Goal: Navigation & Orientation: Understand site structure

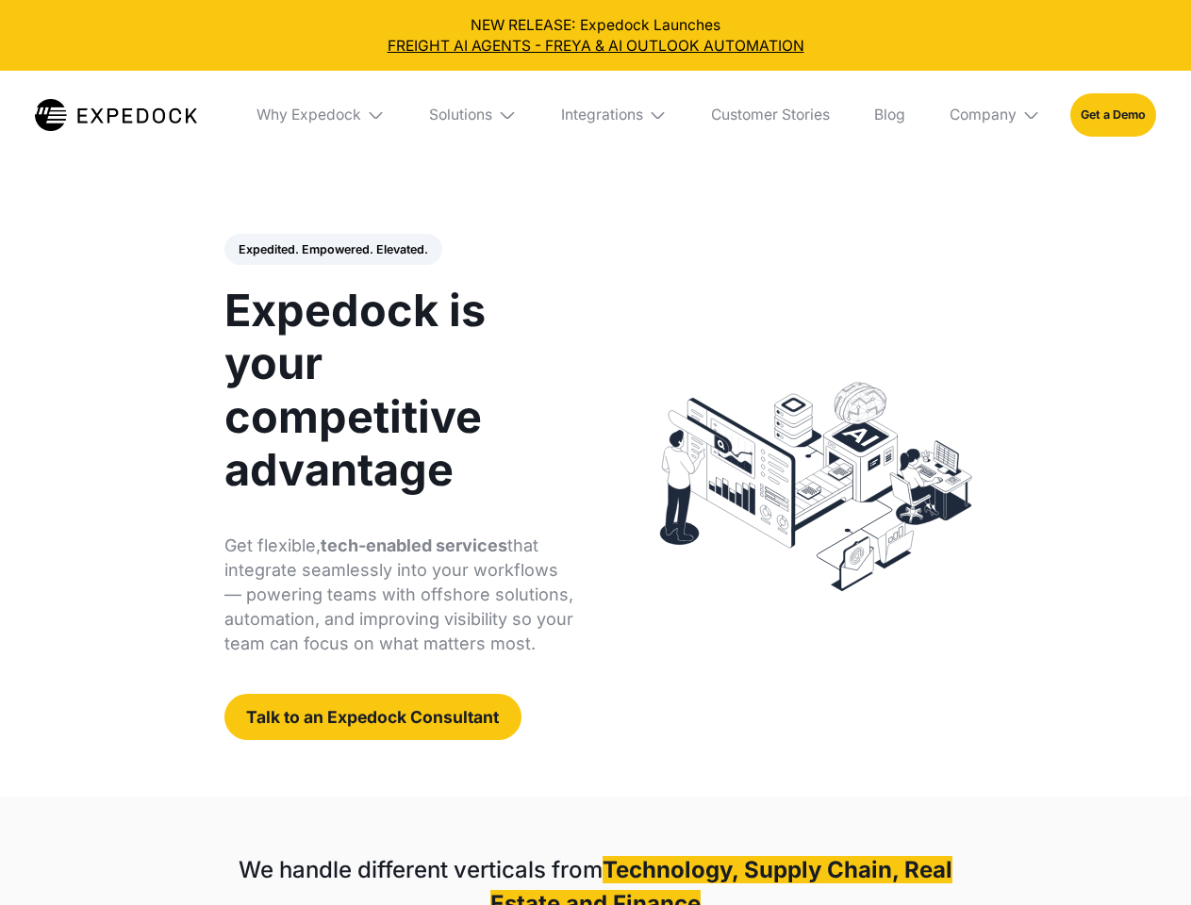
select select
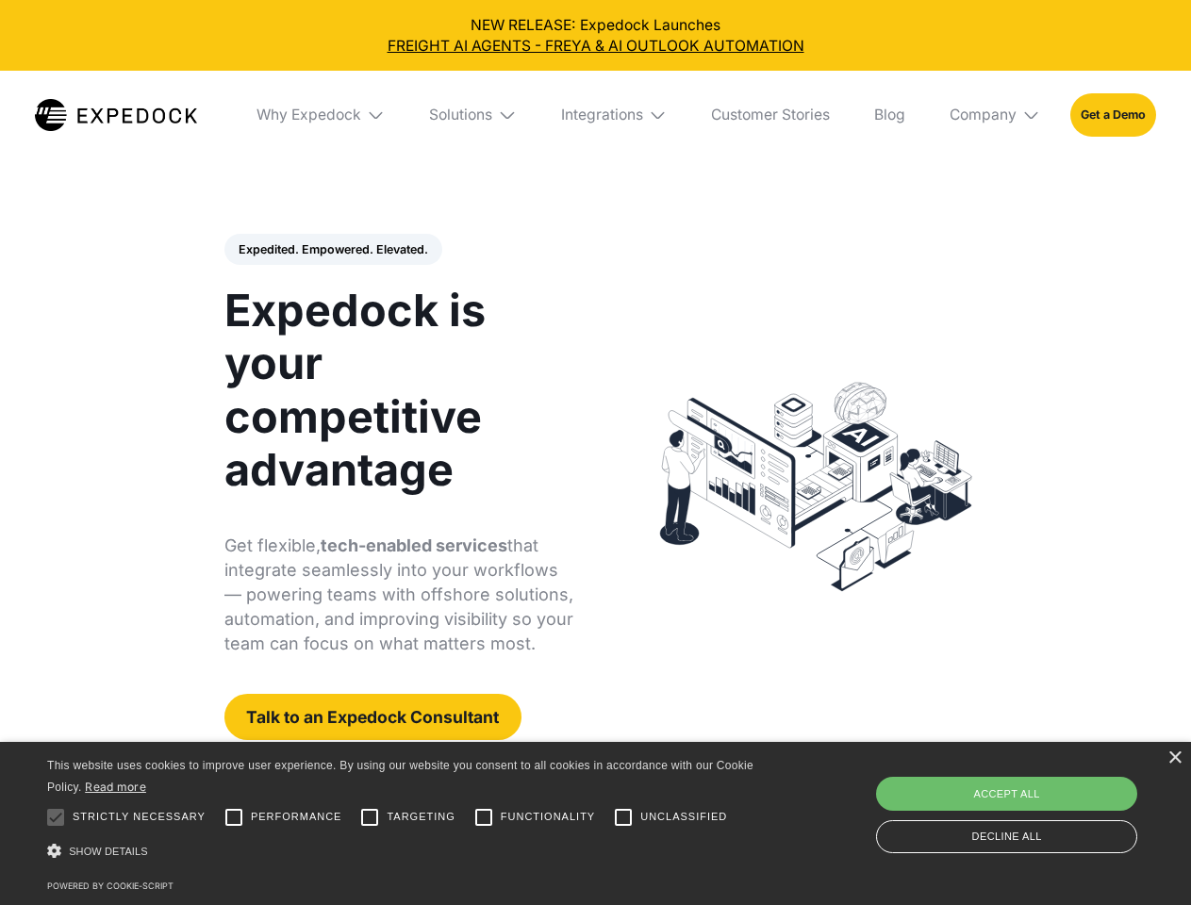
click at [595, 115] on div "Integrations" at bounding box center [602, 115] width 82 height 19
click at [322, 115] on div "Why Expedock" at bounding box center [292, 115] width 105 height 19
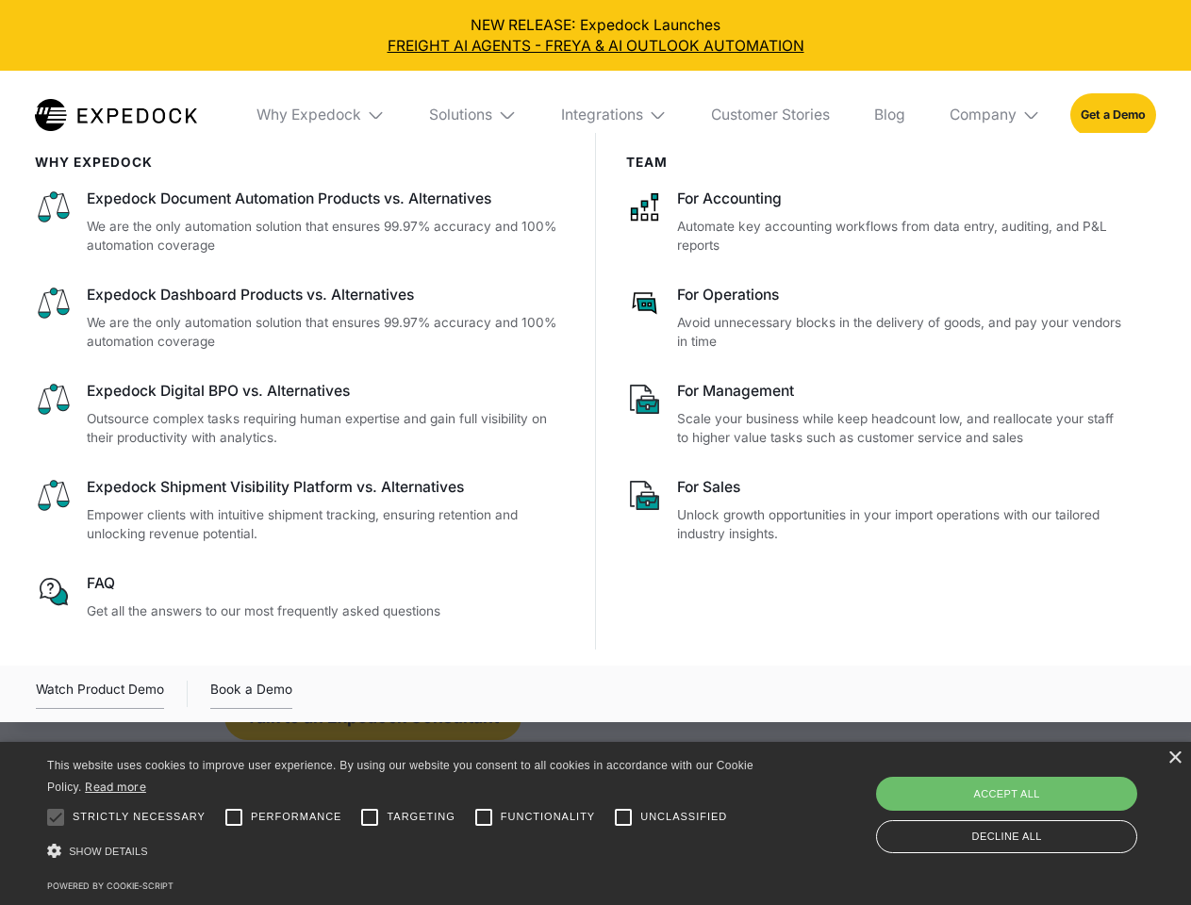
click at [474, 115] on div "Solutions" at bounding box center [460, 115] width 63 height 19
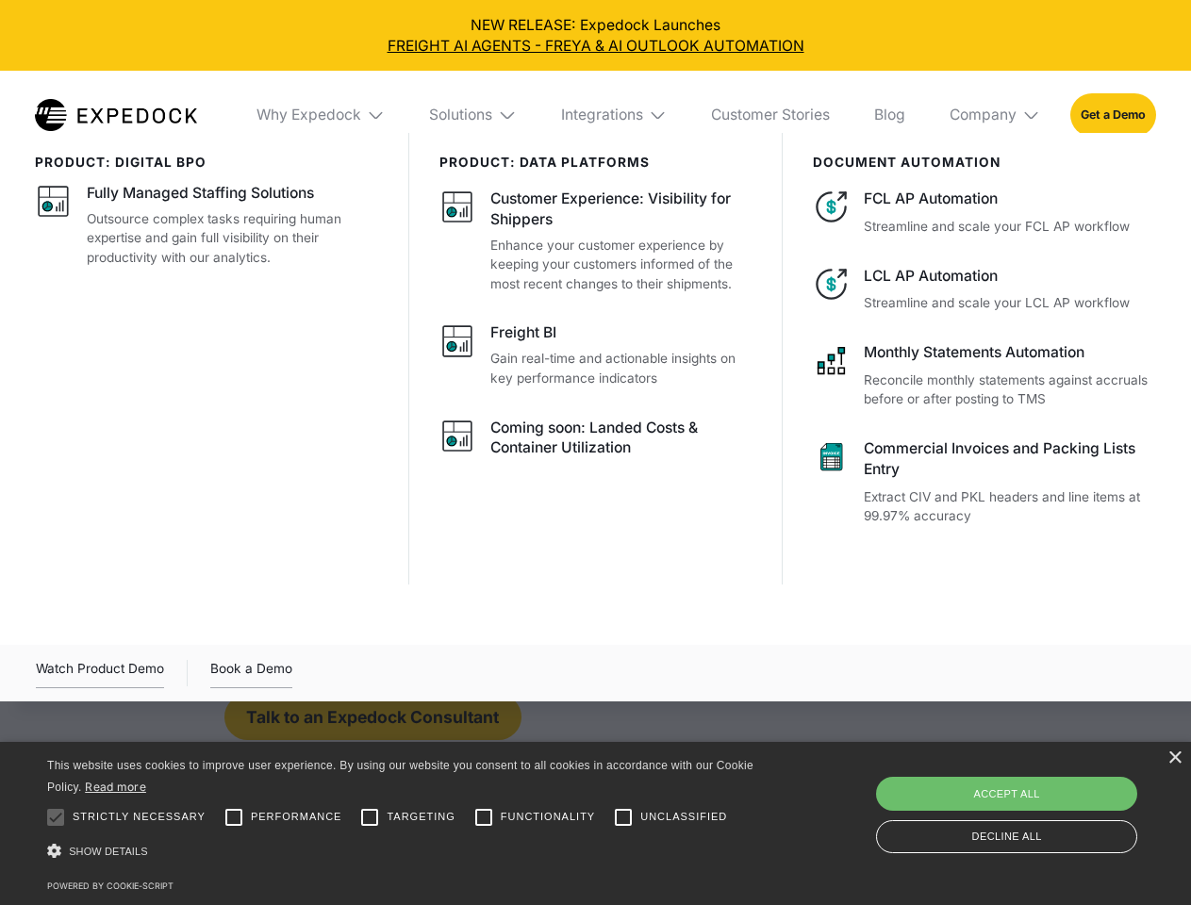
click at [615, 115] on div "Integrations" at bounding box center [602, 115] width 82 height 19
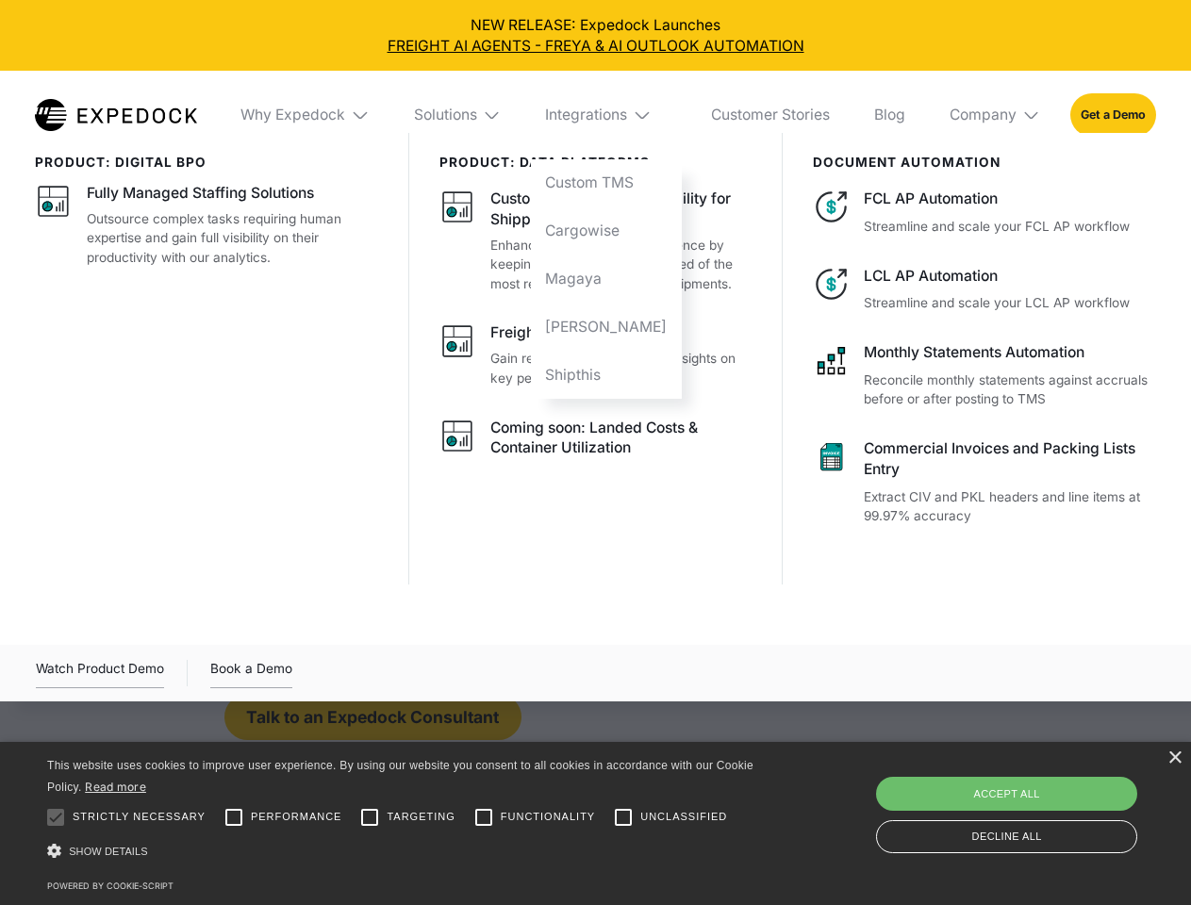
click at [996, 115] on div "Company" at bounding box center [983, 115] width 67 height 19
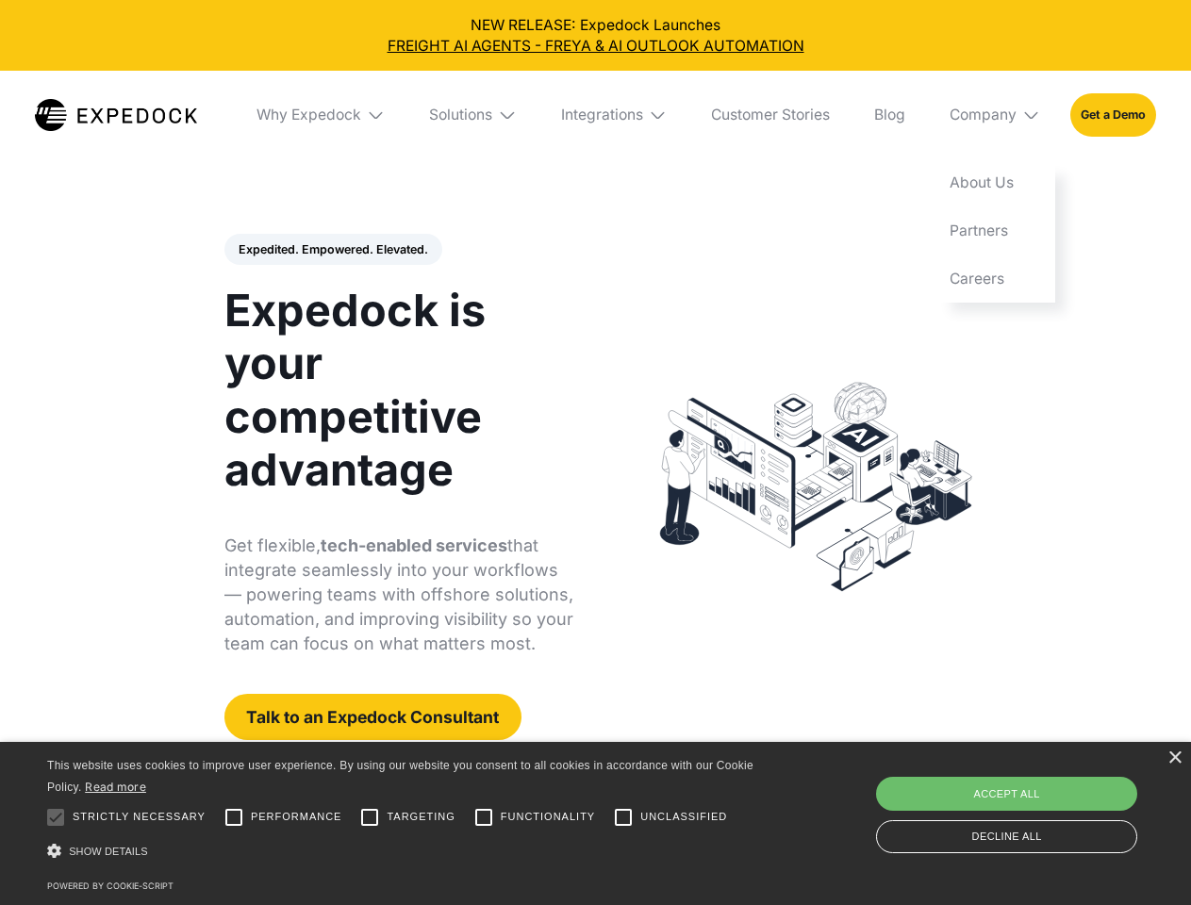
click at [332, 250] on div "Expedited. Empowered. Elevated. Automate Freight Document Extraction at 99.97% …" at bounding box center [399, 487] width 350 height 507
click at [56, 818] on div at bounding box center [56, 818] width 38 height 38
click at [234, 818] on input "Performance" at bounding box center [234, 818] width 38 height 38
checkbox input "true"
click at [370, 818] on input "Targeting" at bounding box center [370, 818] width 38 height 38
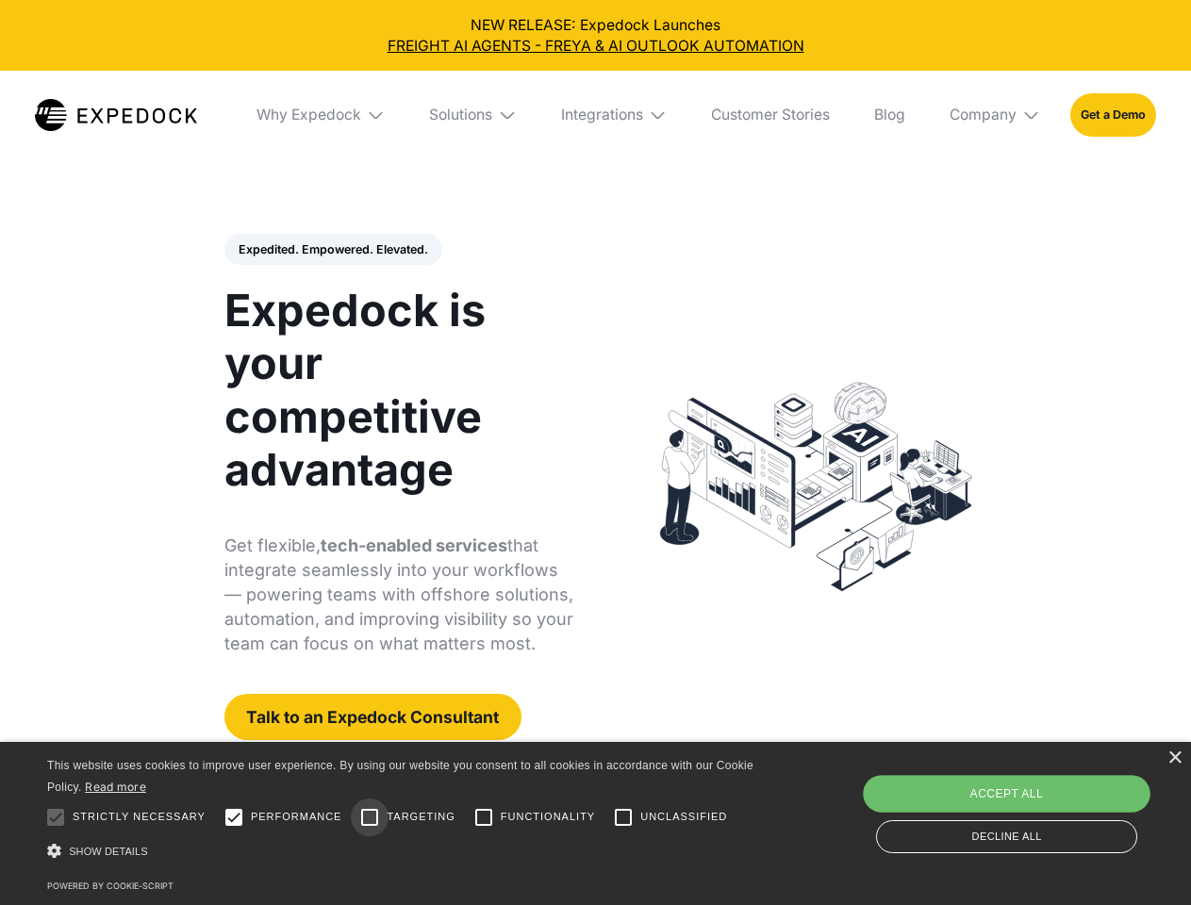
checkbox input "true"
click at [484, 818] on input "Functionality" at bounding box center [484, 818] width 38 height 38
checkbox input "true"
